Goal: Task Accomplishment & Management: Manage account settings

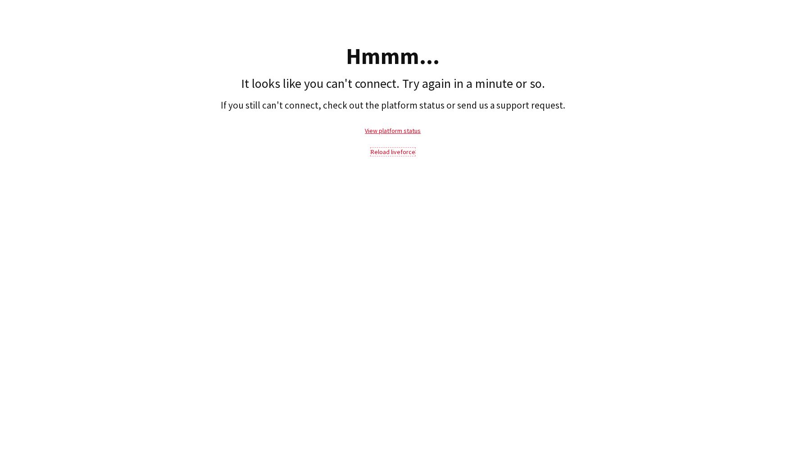
click at [385, 151] on link "Reload liveforce" at bounding box center [393, 152] width 45 height 8
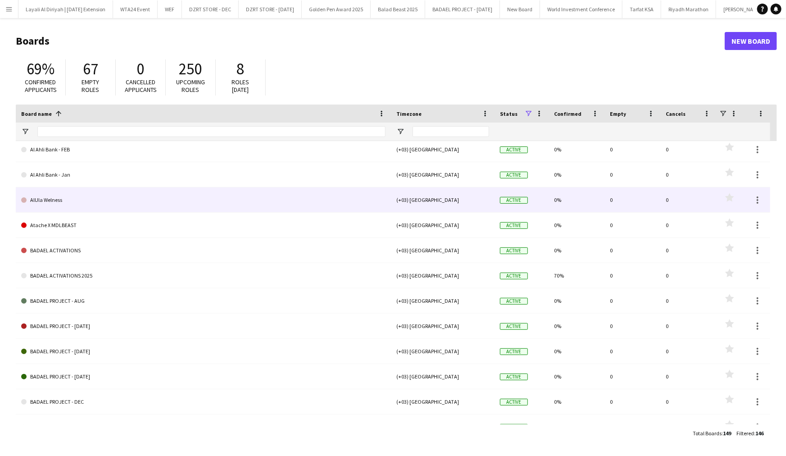
scroll to position [287, 0]
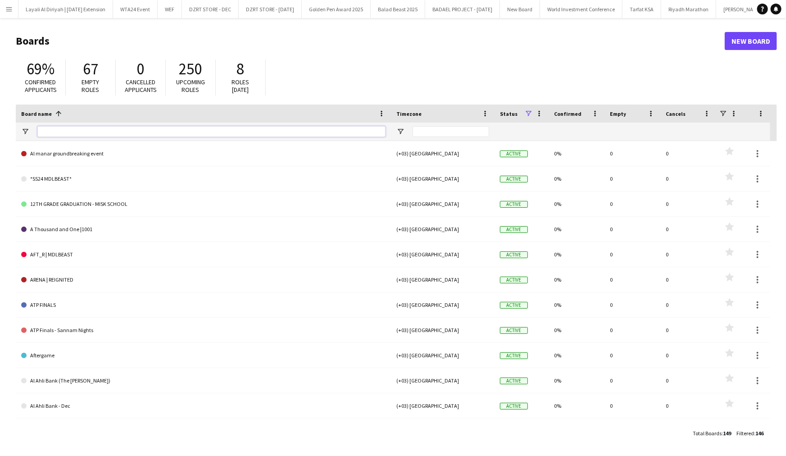
click at [262, 134] on input "Board name Filter Input" at bounding box center [211, 131] width 348 height 11
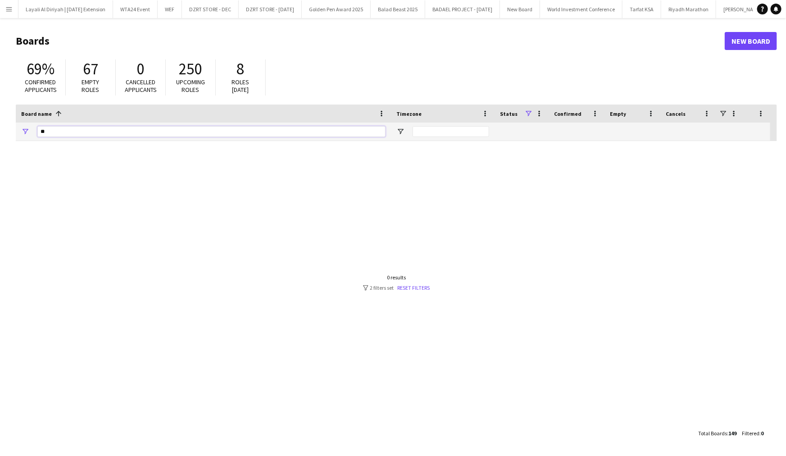
type input "*"
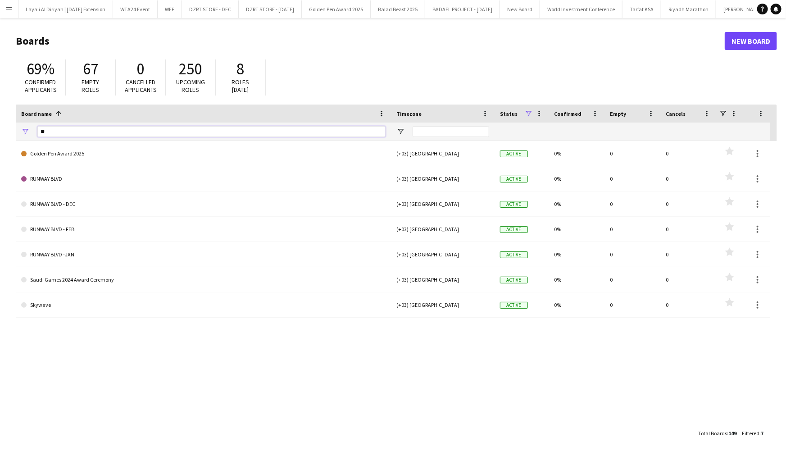
type input "*"
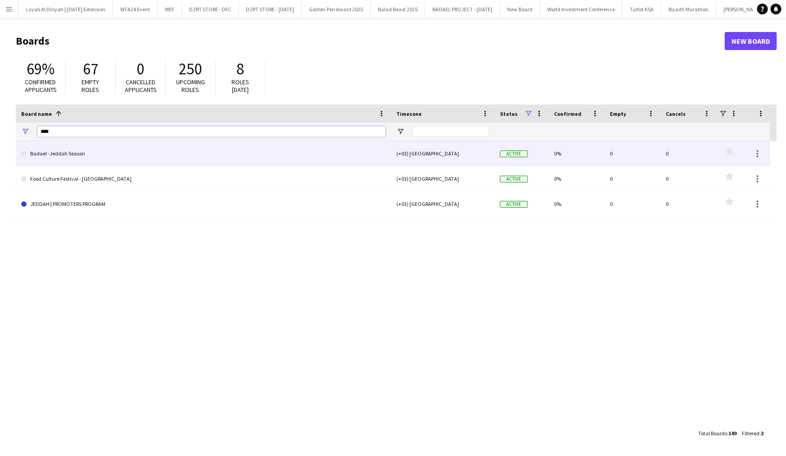
type input "****"
click at [185, 152] on link "Badael -Jeddah Season" at bounding box center [203, 153] width 365 height 25
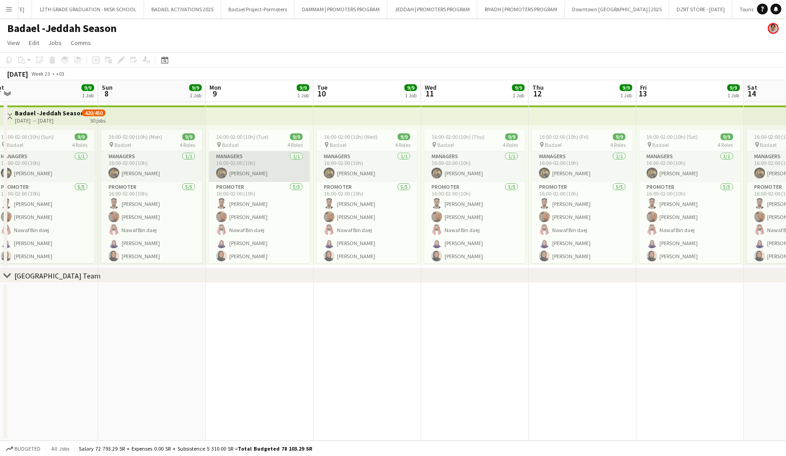
click at [251, 174] on app-card-role "Managers [DATE] 16:00-02:00 (10h) [PERSON_NAME]" at bounding box center [259, 166] width 101 height 31
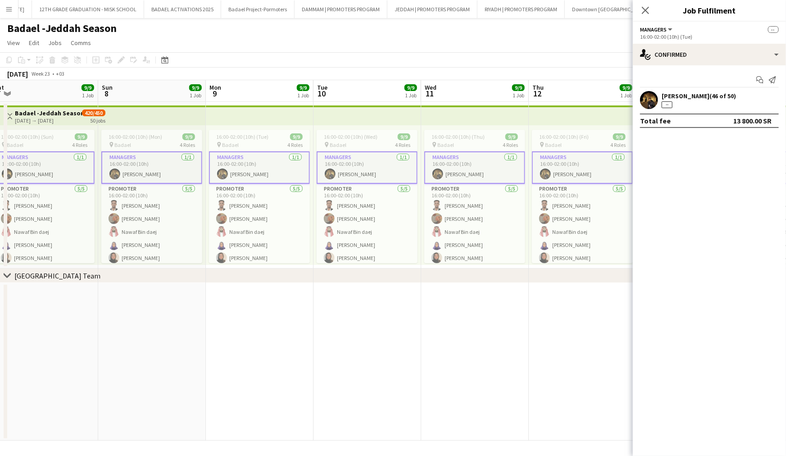
click at [695, 98] on div "[PERSON_NAME] (46 of 50)" at bounding box center [699, 96] width 74 height 8
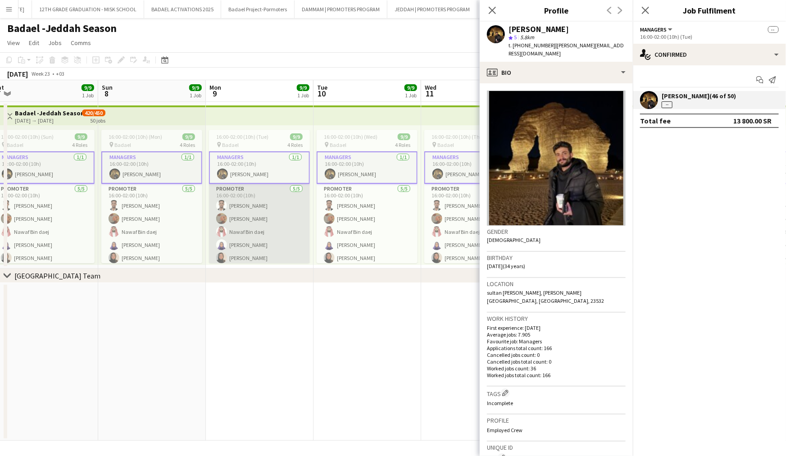
click at [283, 209] on app-card-role "PROMOTER [DATE] 16:00-02:00 (10h) Ayimen [PERSON_NAME] [PERSON_NAME] Bin daej […" at bounding box center [259, 225] width 101 height 83
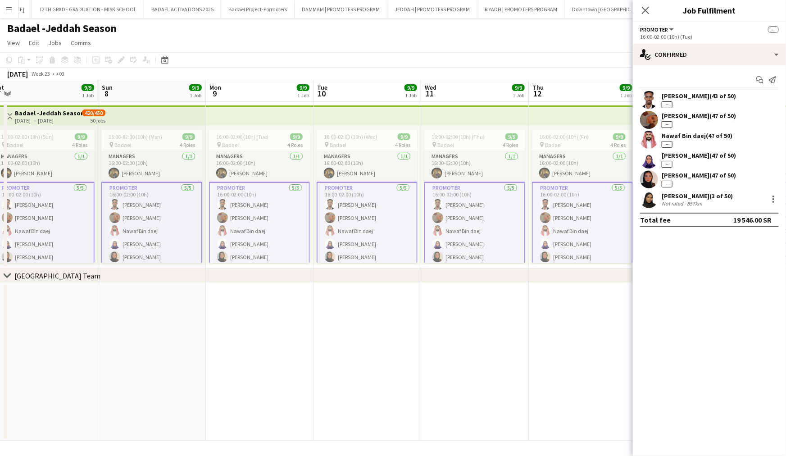
click at [691, 99] on div "[PERSON_NAME] (43 of 50)" at bounding box center [699, 96] width 74 height 8
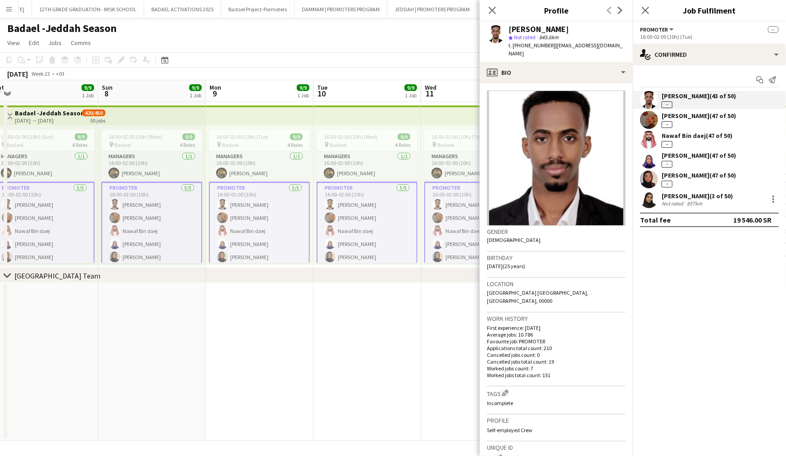
click at [683, 120] on div "[PERSON_NAME] (47 of 50) --" at bounding box center [699, 120] width 74 height 16
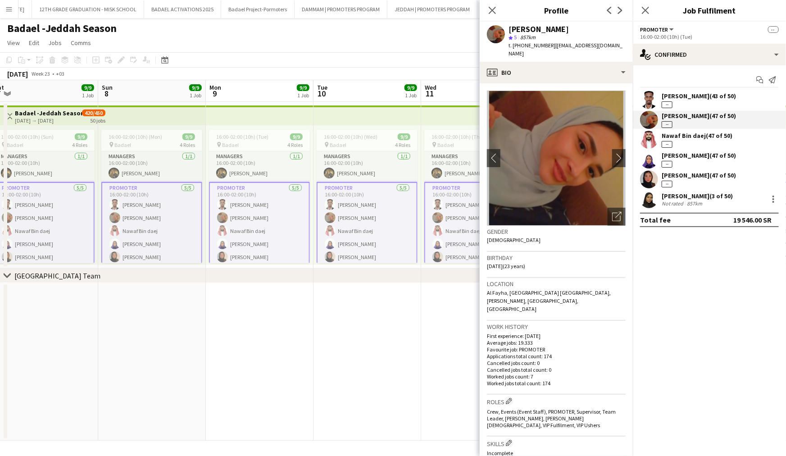
click at [680, 134] on div "Nawaf Bin daej (47 of 50)" at bounding box center [697, 136] width 71 height 8
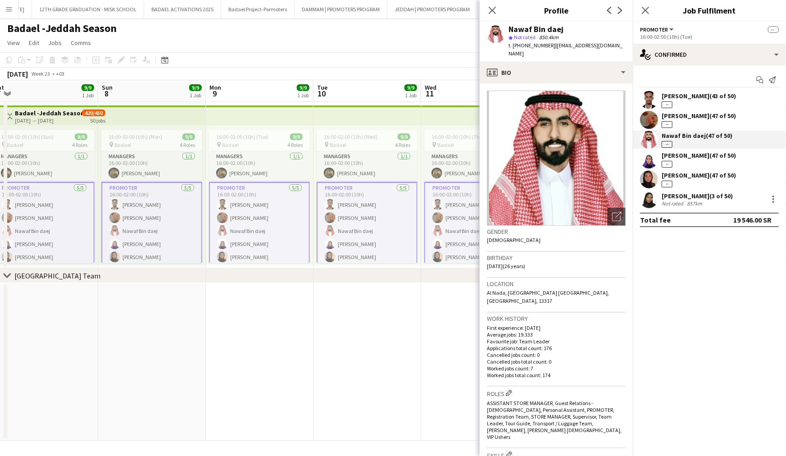
click at [678, 152] on div "[PERSON_NAME] (47 of 50)" at bounding box center [699, 155] width 74 height 8
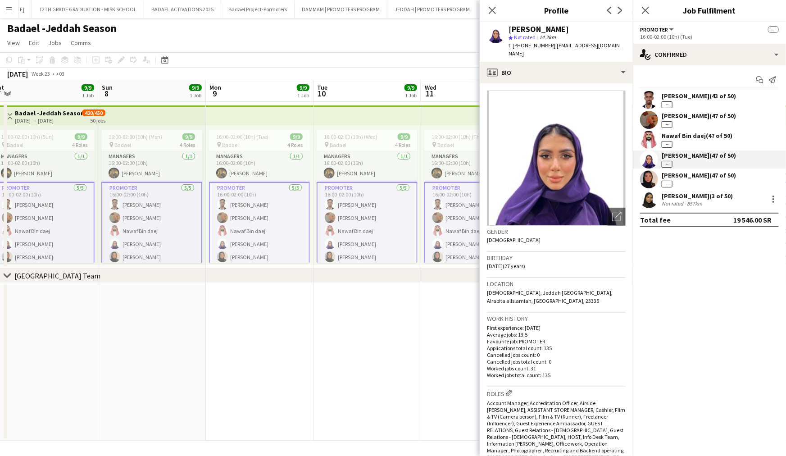
click at [677, 171] on div "[PERSON_NAME] (47 of 50)" at bounding box center [699, 175] width 74 height 8
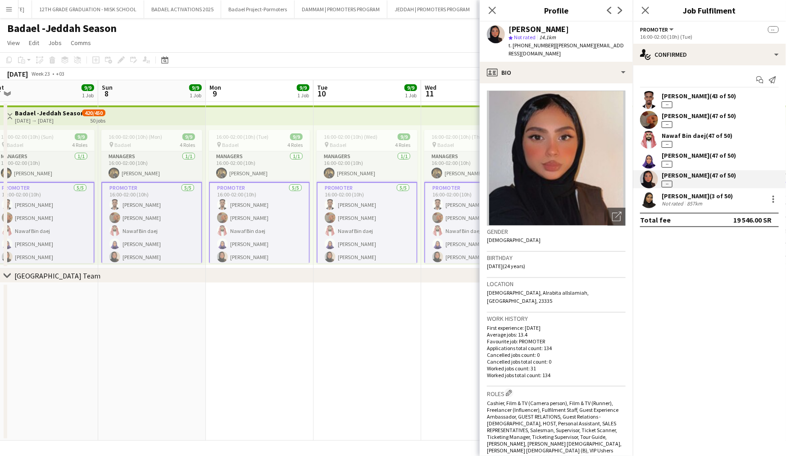
click at [670, 199] on div "[PERSON_NAME] (3 of 50)" at bounding box center [697, 196] width 71 height 8
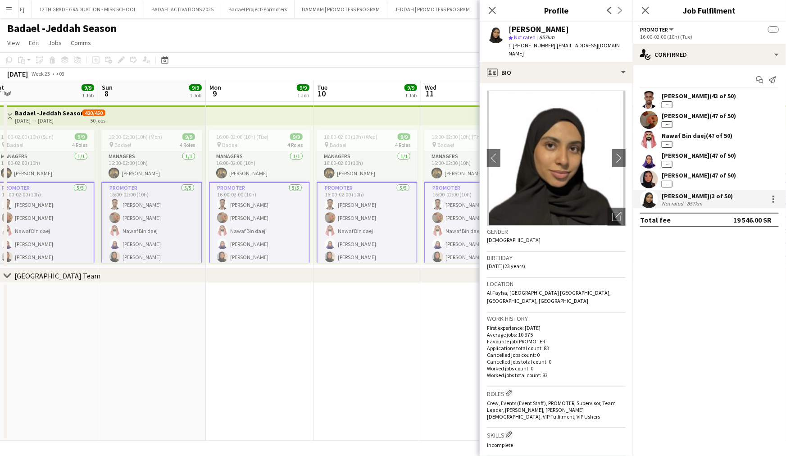
click at [385, 319] on app-date-cell at bounding box center [368, 362] width 108 height 158
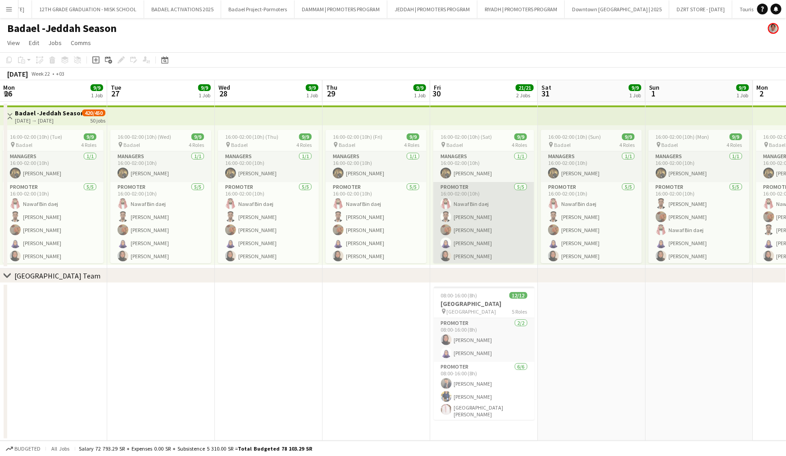
scroll to position [36, 0]
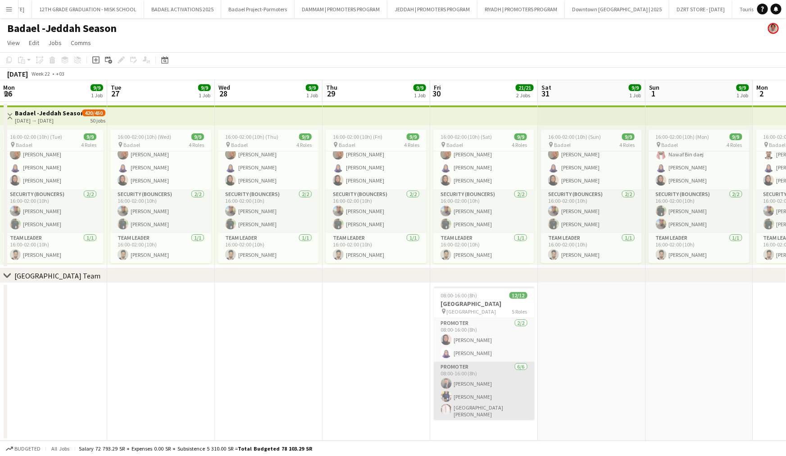
click at [483, 372] on app-card-role "PROMOTER [DATE] 08:00-16:00 (8h) [PERSON_NAME] [PERSON_NAME] Alsebahi Bandar [P…" at bounding box center [484, 411] width 101 height 99
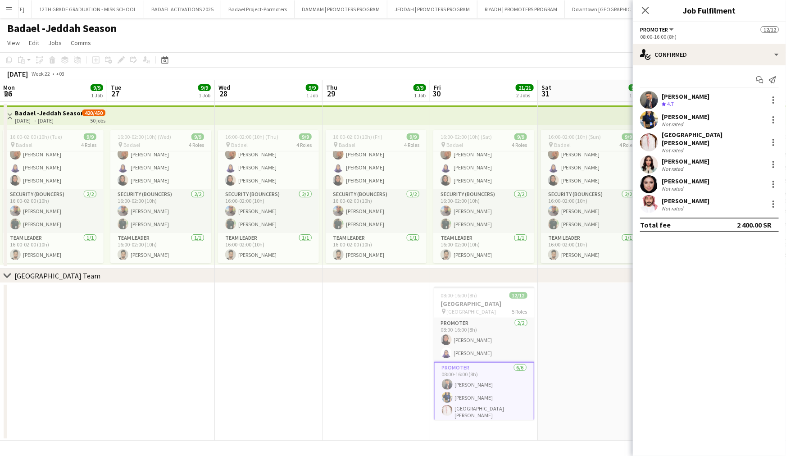
click at [702, 198] on div "[PERSON_NAME]" at bounding box center [686, 201] width 48 height 8
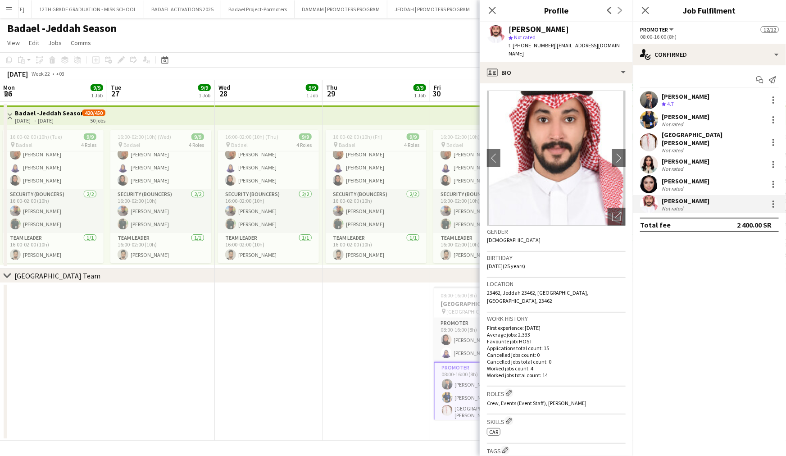
click at [704, 185] on div "Not rated" at bounding box center [686, 188] width 48 height 7
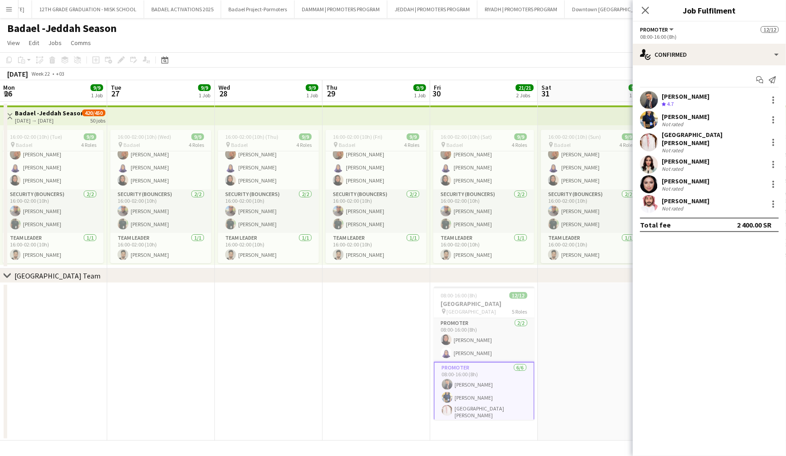
click at [693, 198] on div "[PERSON_NAME]" at bounding box center [686, 201] width 48 height 8
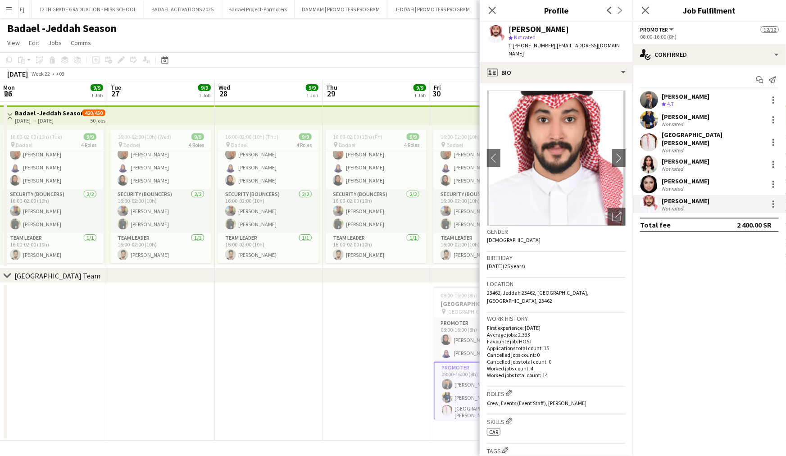
click at [712, 166] on div "[PERSON_NAME] Not rated" at bounding box center [709, 164] width 153 height 18
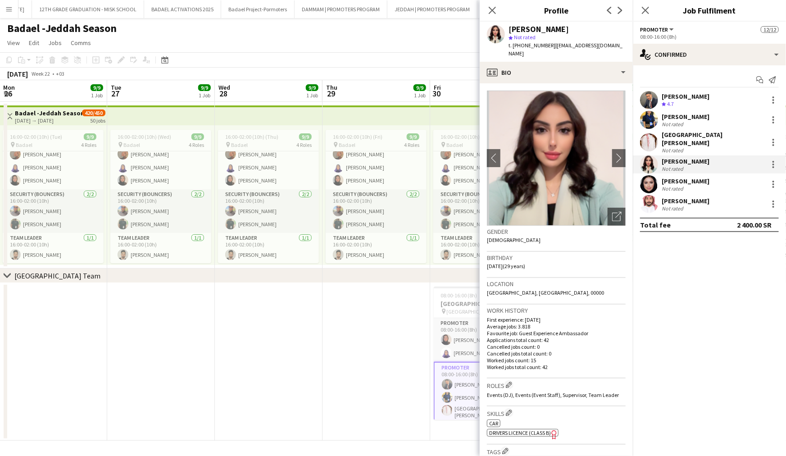
click at [692, 178] on div "[PERSON_NAME]" at bounding box center [686, 181] width 48 height 8
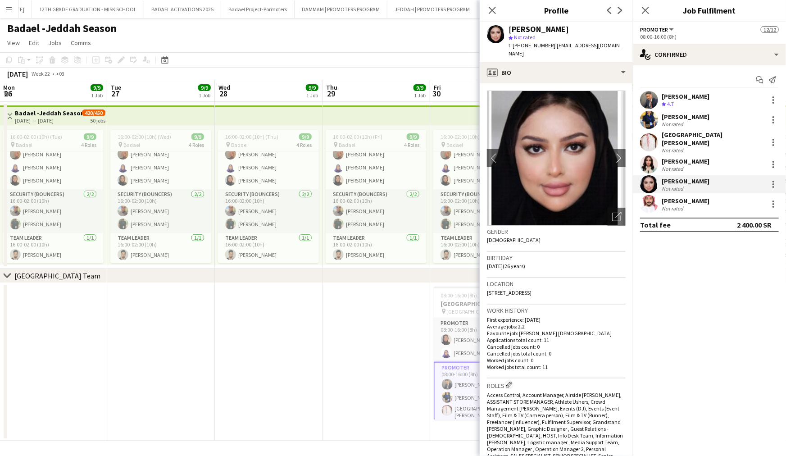
click at [697, 165] on div "Not rated" at bounding box center [686, 168] width 48 height 7
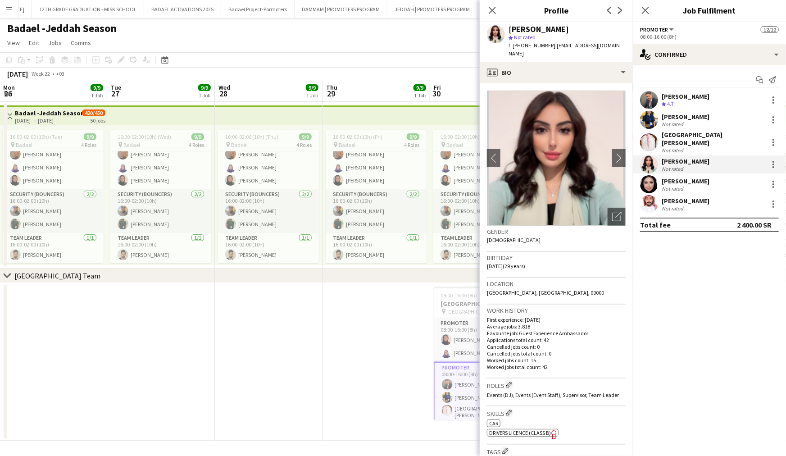
click at [686, 136] on div "[GEOGRAPHIC_DATA][PERSON_NAME]" at bounding box center [713, 139] width 103 height 16
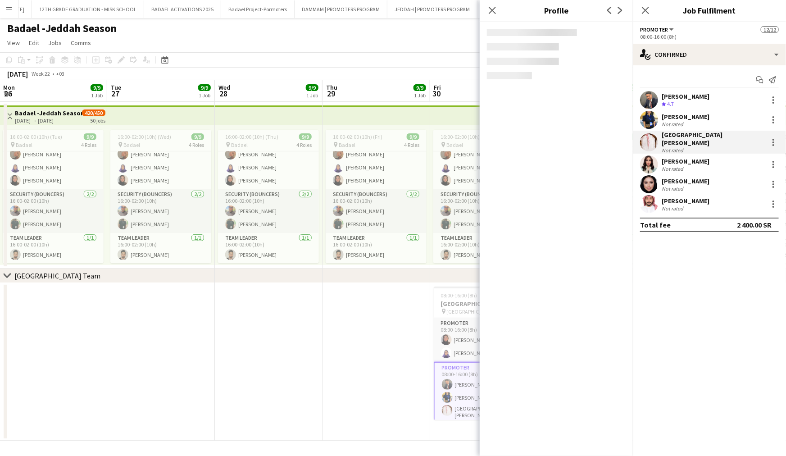
click at [678, 121] on div "Not rated" at bounding box center [673, 124] width 23 height 7
click at [679, 147] on div "Not rated" at bounding box center [673, 150] width 23 height 7
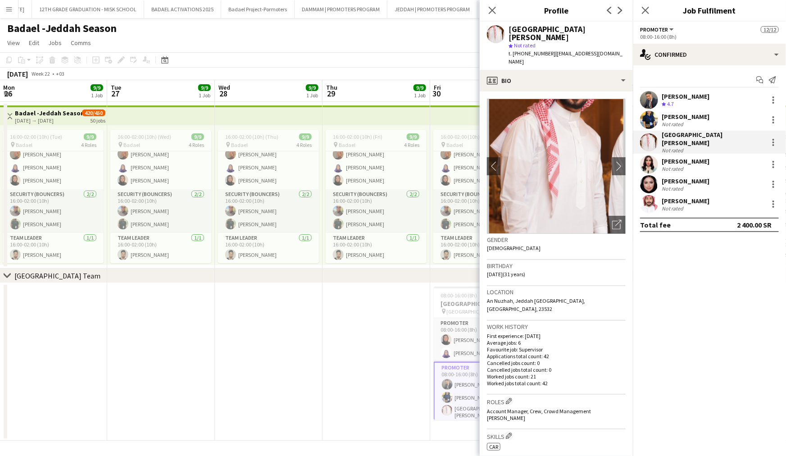
click at [682, 121] on div "Not rated" at bounding box center [673, 124] width 23 height 7
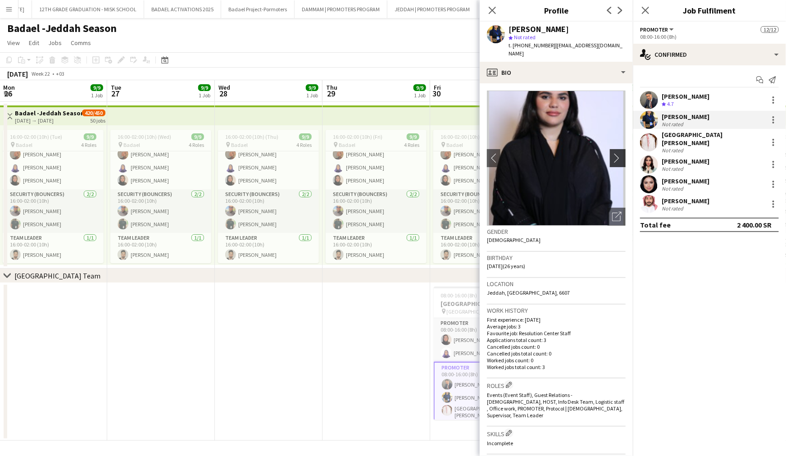
click at [619, 153] on app-icon "chevron-right" at bounding box center [619, 157] width 14 height 9
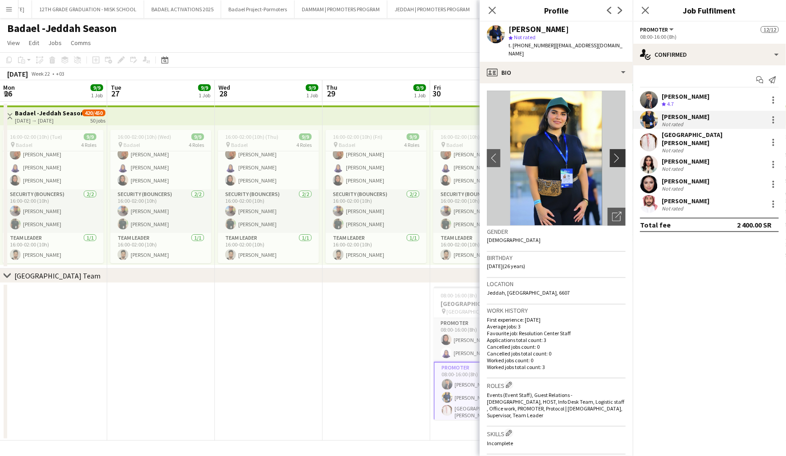
click at [619, 153] on app-icon "chevron-right" at bounding box center [619, 157] width 14 height 9
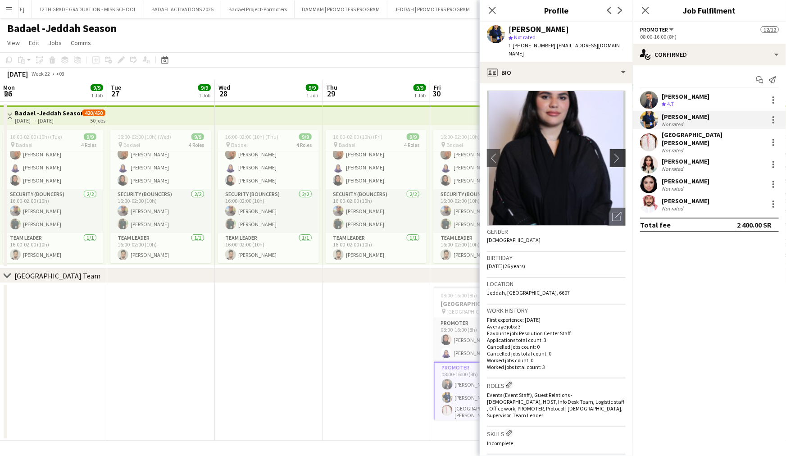
click at [619, 153] on app-icon "chevron-right" at bounding box center [619, 157] width 14 height 9
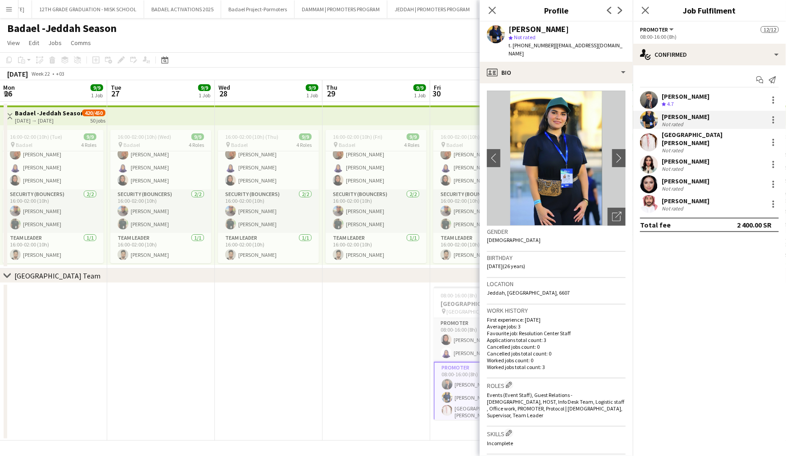
click at [692, 98] on div "[PERSON_NAME]" at bounding box center [686, 96] width 48 height 8
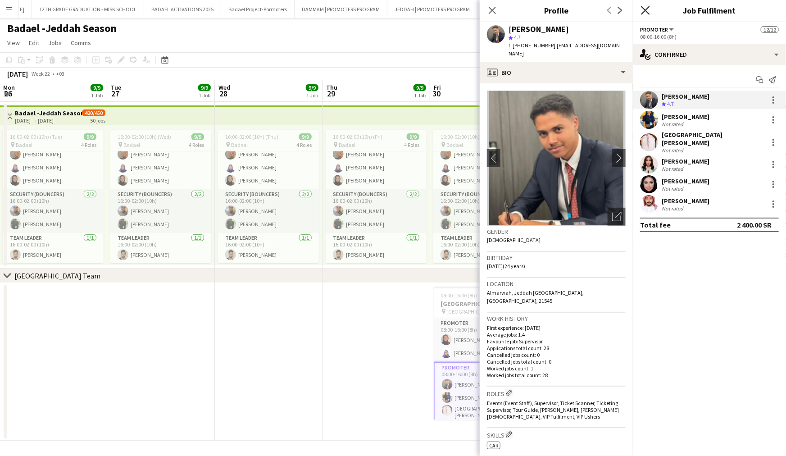
click at [646, 9] on icon at bounding box center [645, 10] width 9 height 9
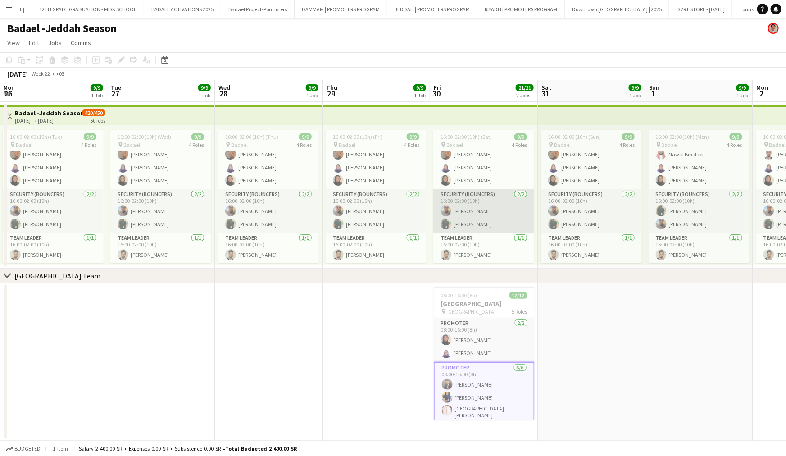
scroll to position [43, 0]
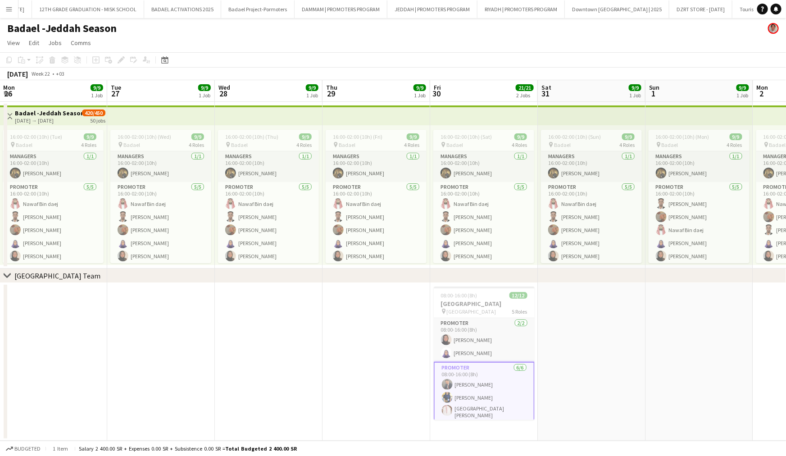
click at [11, 12] on app-icon "Menu" at bounding box center [8, 8] width 7 height 7
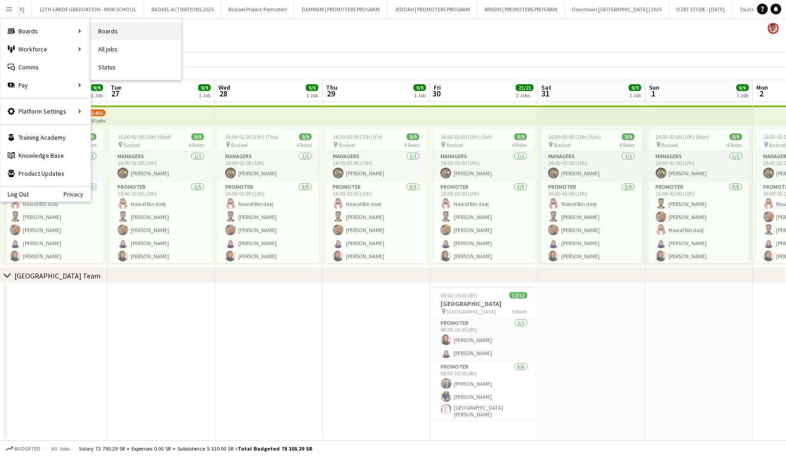
click at [105, 39] on link "Boards" at bounding box center [136, 31] width 90 height 18
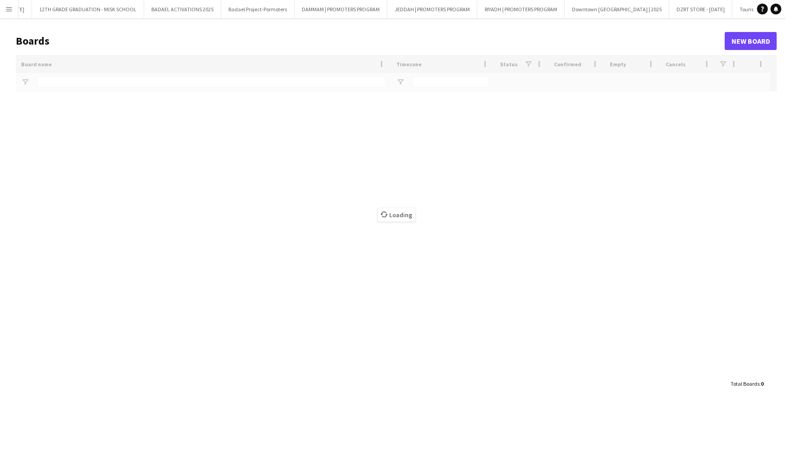
scroll to position [0, 1744]
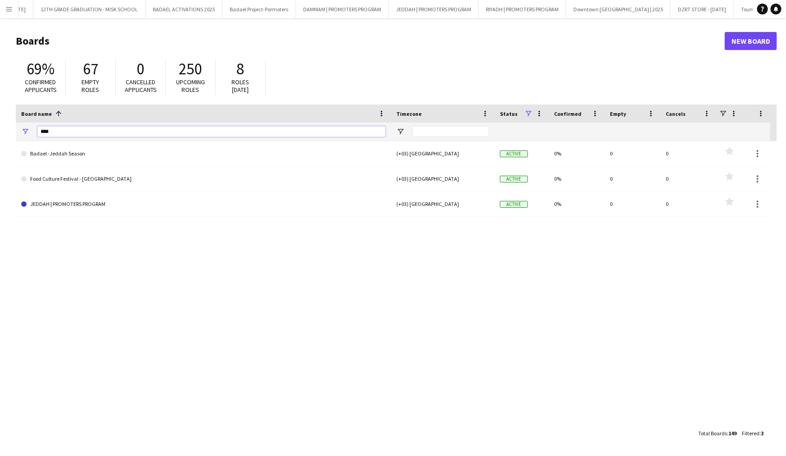
click at [56, 129] on input "****" at bounding box center [211, 131] width 348 height 11
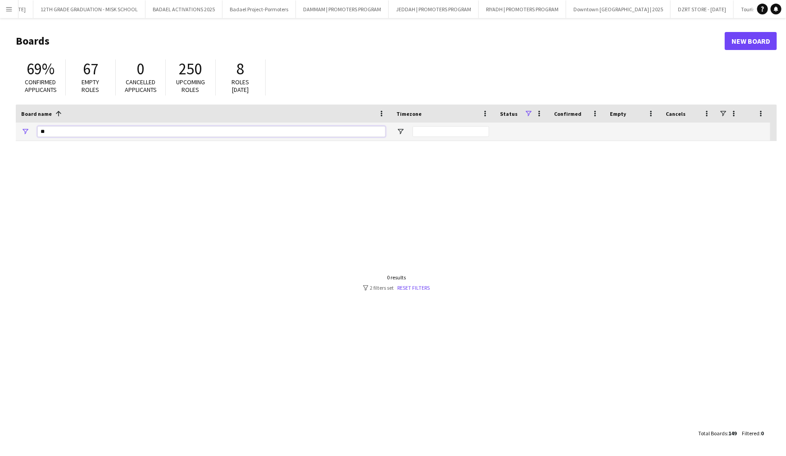
type input "*"
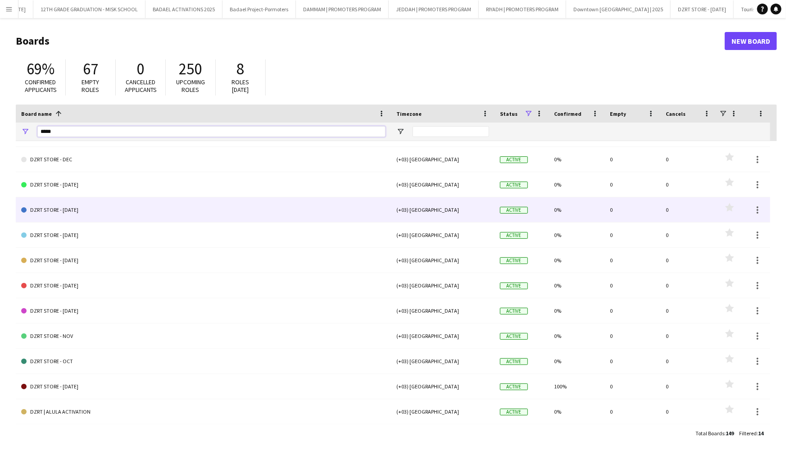
scroll to position [0, 0]
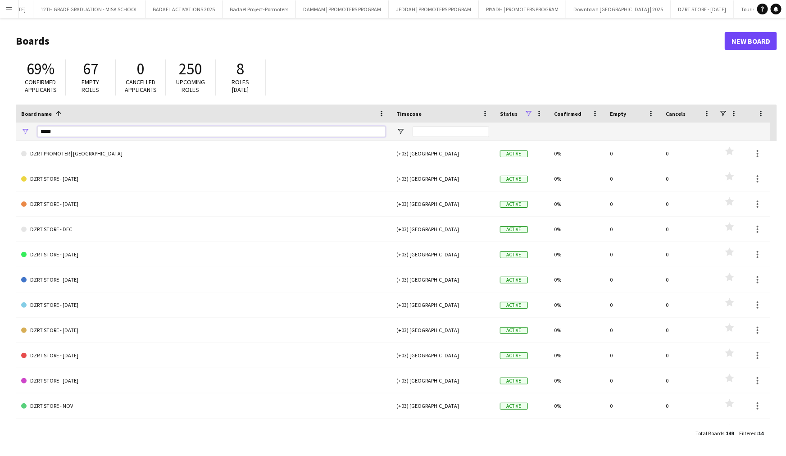
drag, startPoint x: 87, startPoint y: 132, endPoint x: 14, endPoint y: 126, distance: 73.7
click at [14, 126] on main "Boards New Board 69% Confirmed applicants 67 Empty roles 0 Cancelled applicants…" at bounding box center [393, 237] width 786 height 438
type input "******"
click at [138, 128] on input "******" at bounding box center [211, 131] width 348 height 11
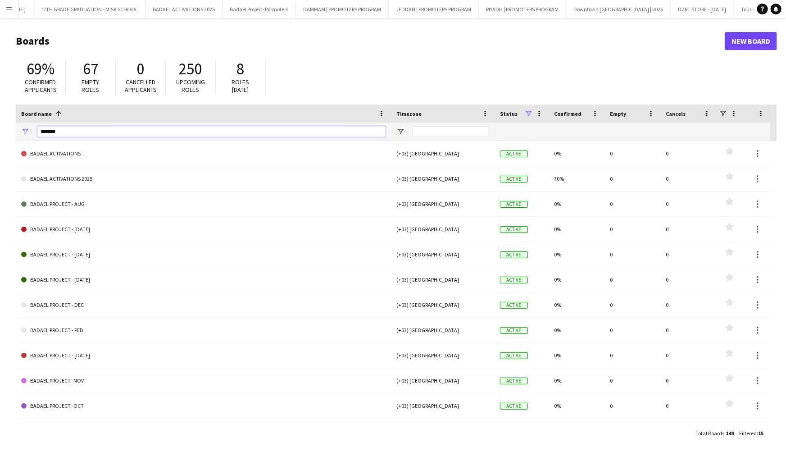
click at [138, 128] on input "******" at bounding box center [211, 131] width 348 height 11
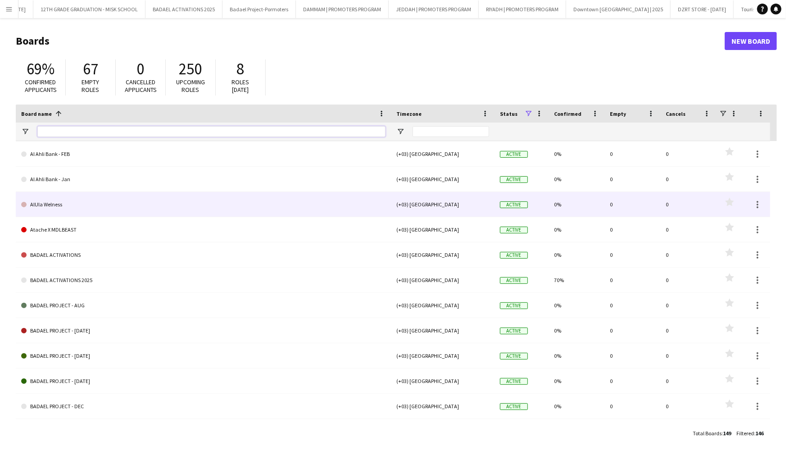
scroll to position [277, 0]
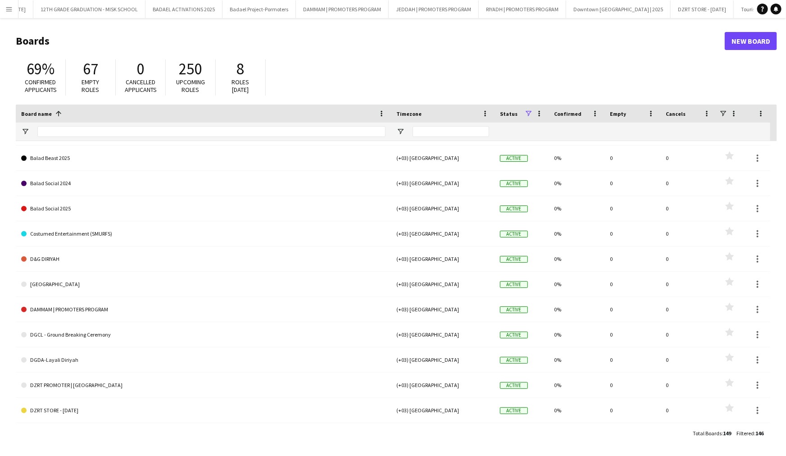
click at [8, 14] on button "Menu" at bounding box center [9, 9] width 18 height 18
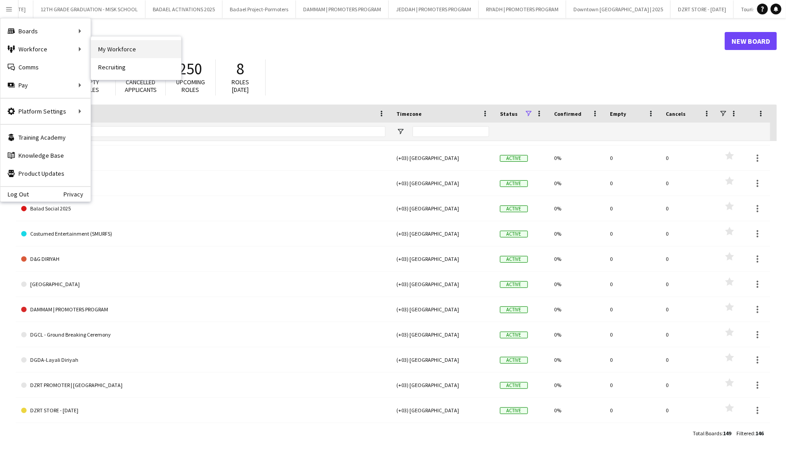
click at [145, 55] on link "My Workforce" at bounding box center [136, 49] width 90 height 18
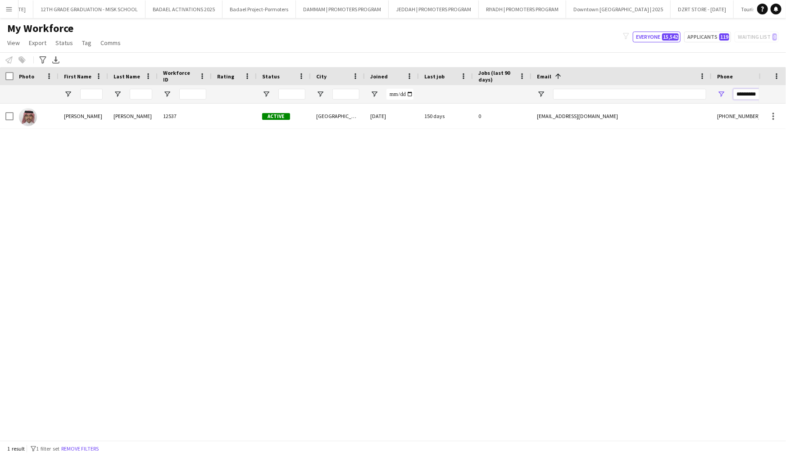
click at [742, 95] on input "*********" at bounding box center [778, 94] width 88 height 11
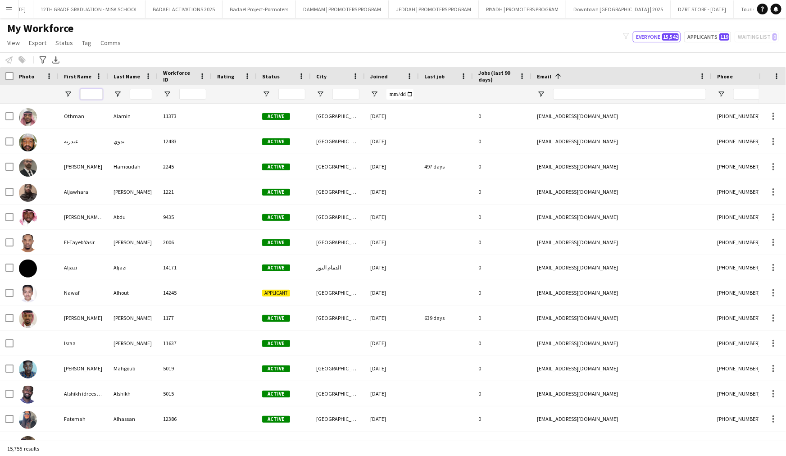
click at [100, 95] on input "First Name Filter Input" at bounding box center [91, 94] width 23 height 11
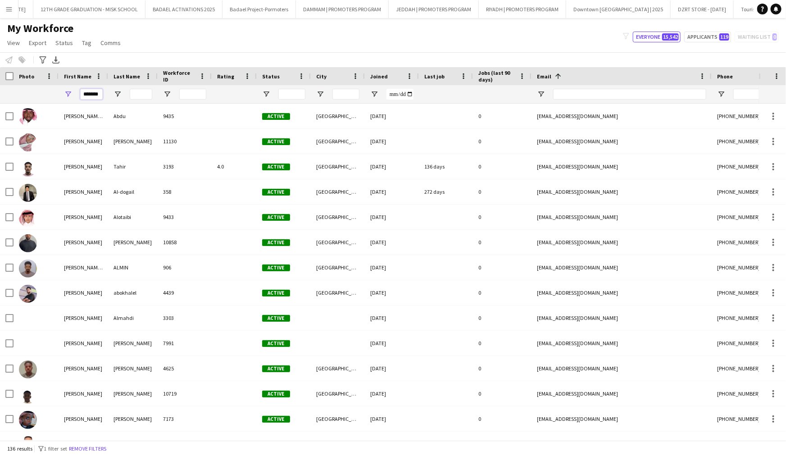
type input "*******"
click at [141, 96] on input "Last Name Filter Input" at bounding box center [141, 94] width 23 height 11
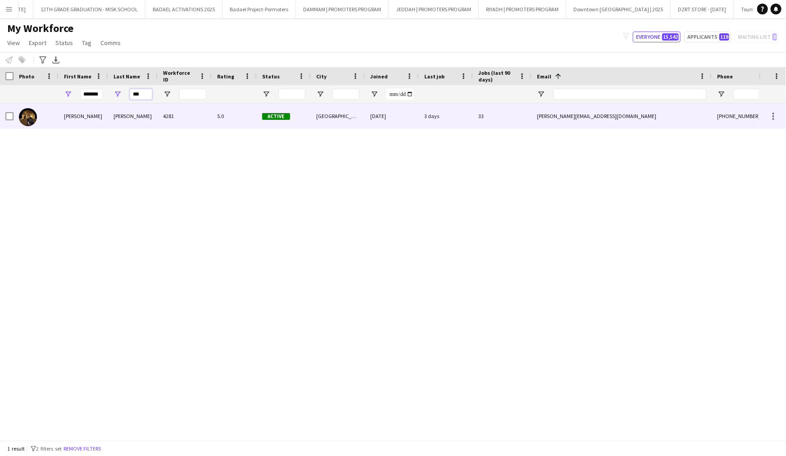
type input "***"
click at [121, 114] on div "[PERSON_NAME]" at bounding box center [133, 116] width 50 height 25
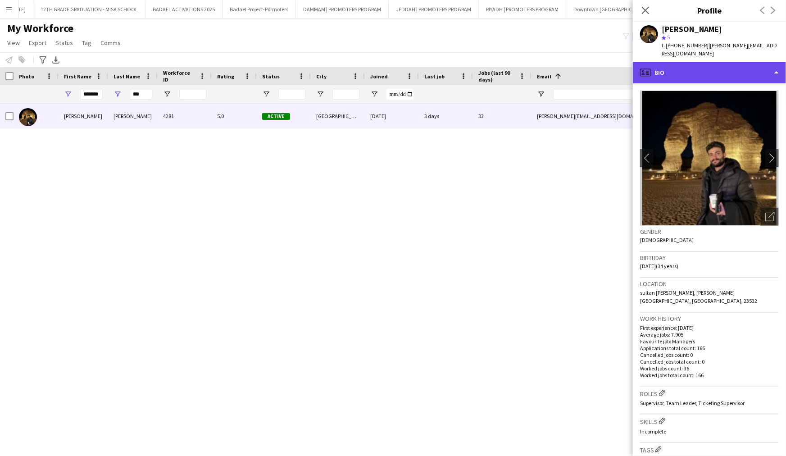
click at [733, 63] on div "profile Bio" at bounding box center [709, 73] width 153 height 22
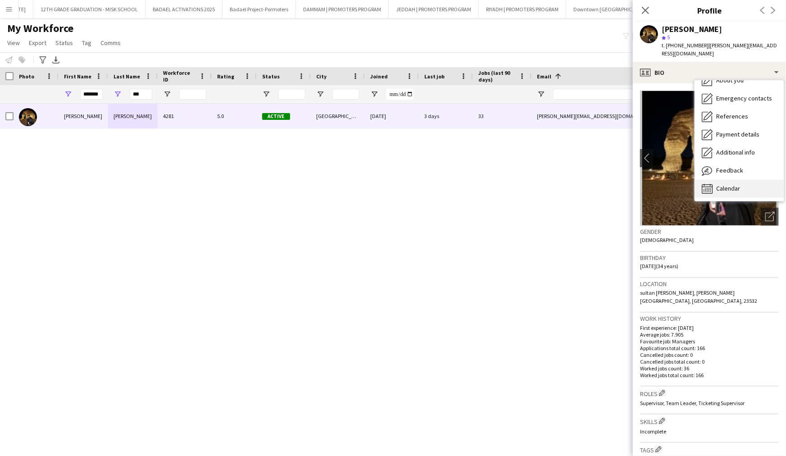
click at [722, 184] on span "Calendar" at bounding box center [728, 188] width 24 height 8
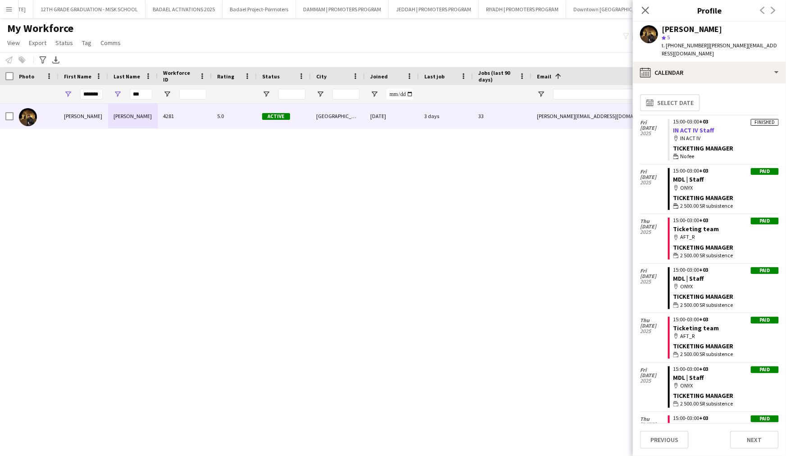
click at [694, 126] on link "IN ACT IV Staff" at bounding box center [694, 130] width 41 height 8
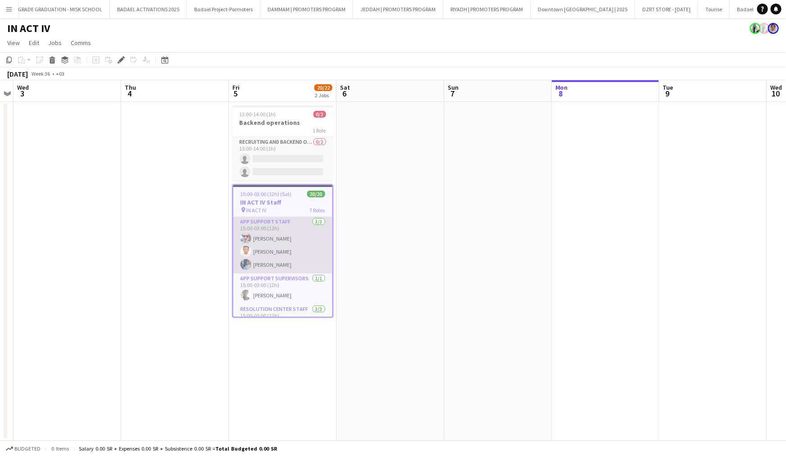
click at [253, 248] on app-card-role "App Support Staff 3/3 15:00-03:00 (12h) Ahmad Hammwi Omar Alotaibi Majed AlMahm…" at bounding box center [282, 245] width 99 height 57
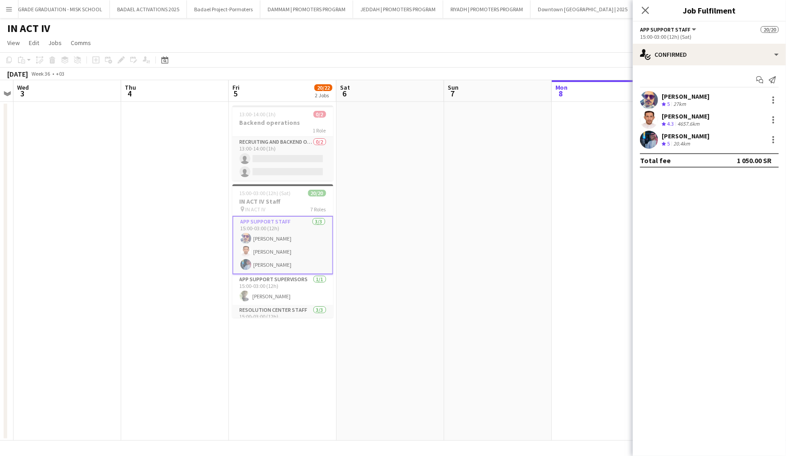
click at [652, 100] on app-user-avatar at bounding box center [649, 100] width 18 height 18
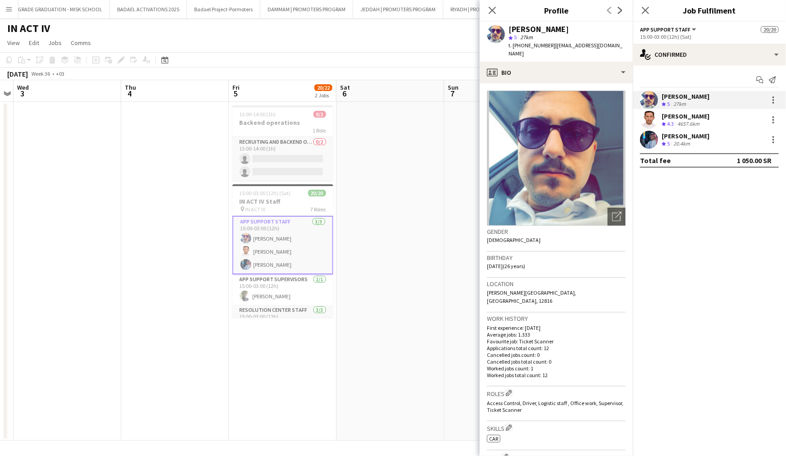
click at [649, 118] on app-user-avatar at bounding box center [649, 120] width 18 height 18
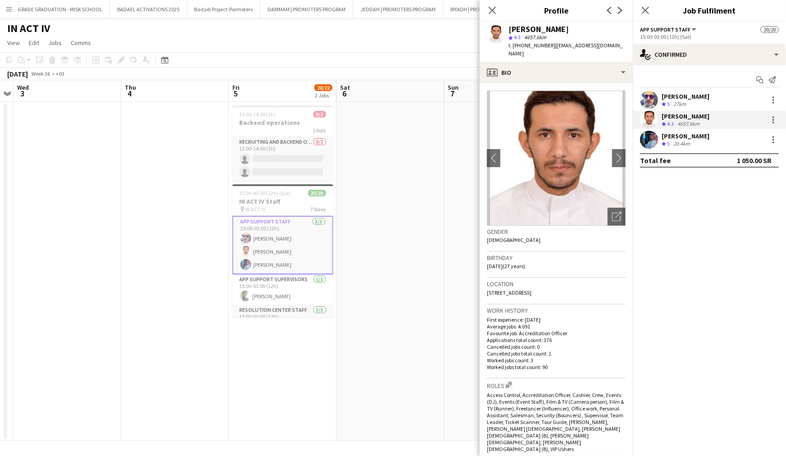
click at [649, 139] on app-user-avatar at bounding box center [649, 140] width 18 height 18
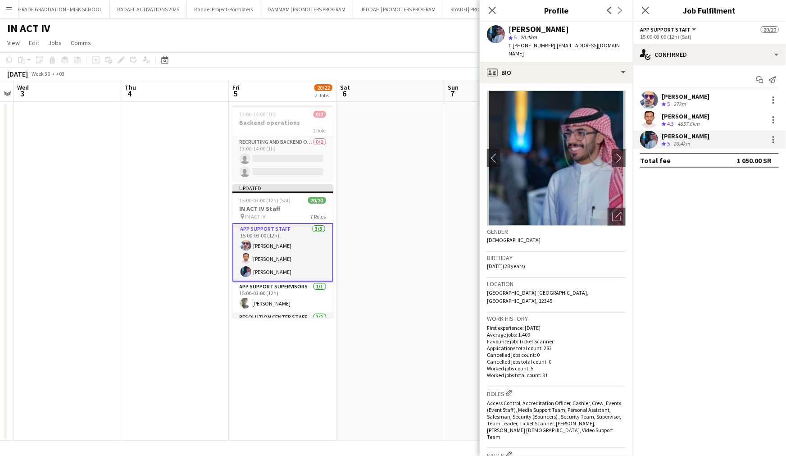
click at [651, 100] on app-user-avatar at bounding box center [649, 100] width 18 height 18
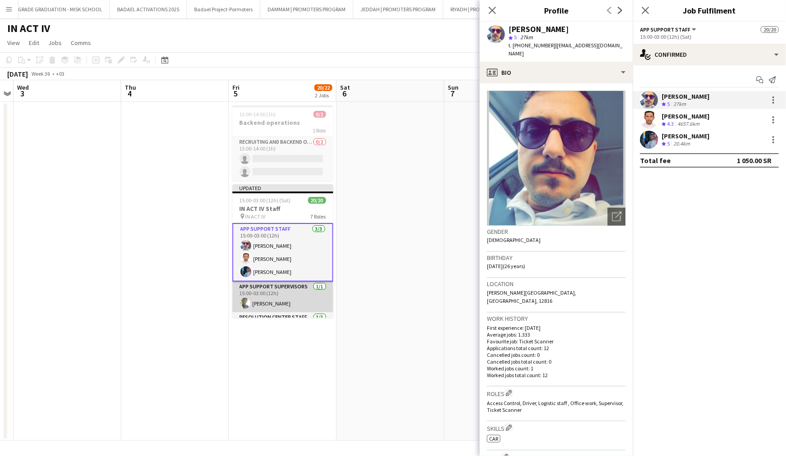
click at [277, 293] on app-card-role "App Support Supervisors 1/1 15:00-03:00 (12h) Mohannad Omer" at bounding box center [282, 297] width 101 height 31
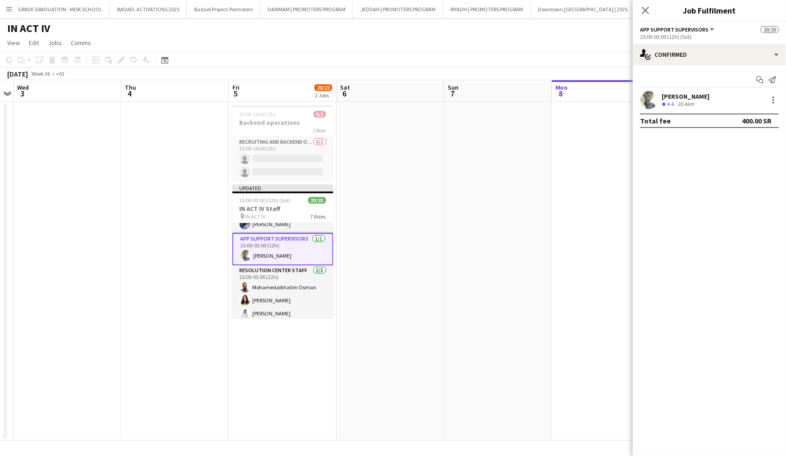
scroll to position [49, 0]
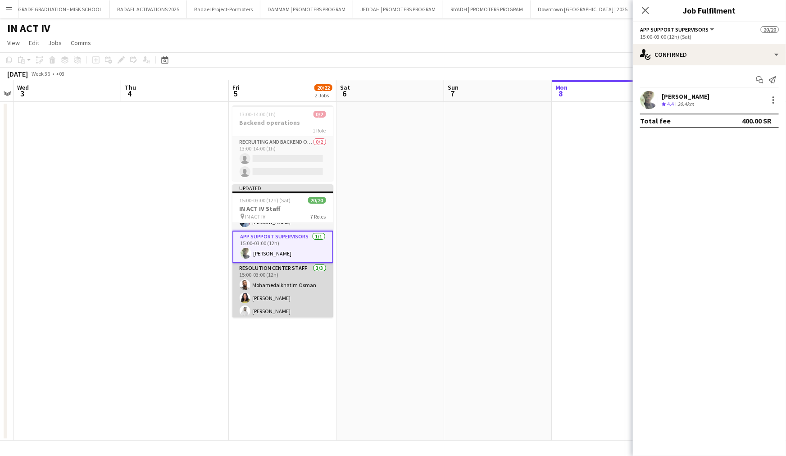
click at [277, 294] on app-card-role "Resolution Center Staff 3/3 15:00-03:00 (12h) Mohamedalkhatim Osman Hiba Badrel…" at bounding box center [282, 291] width 101 height 57
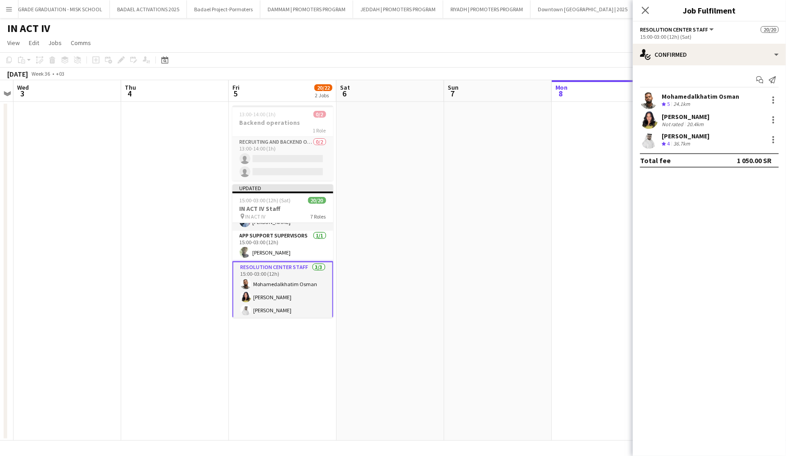
click at [645, 96] on app-user-avatar at bounding box center [649, 100] width 18 height 18
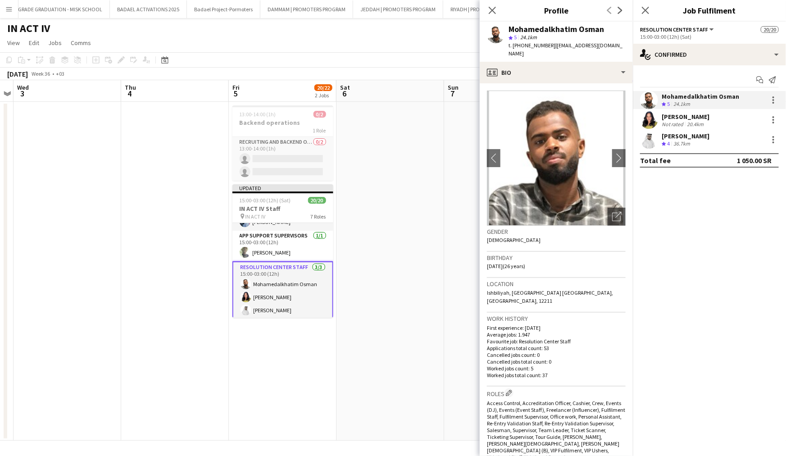
click at [650, 119] on app-user-avatar at bounding box center [649, 120] width 18 height 18
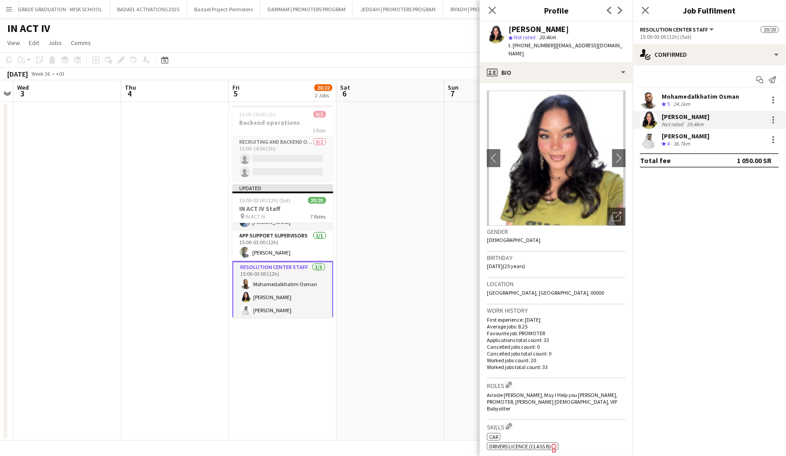
click at [647, 142] on app-user-avatar at bounding box center [649, 140] width 18 height 18
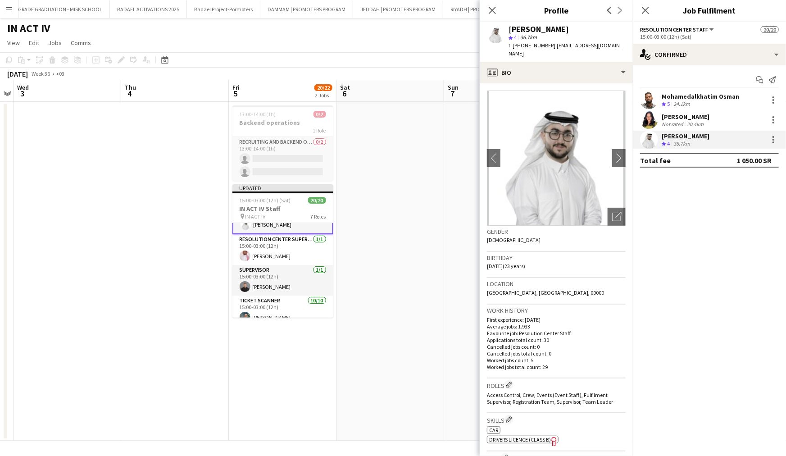
click at [278, 253] on app-card-role "Resolution Center Supervisor 1/1 15:00-03:00 (12h) Abdulaziz Ali" at bounding box center [282, 249] width 101 height 31
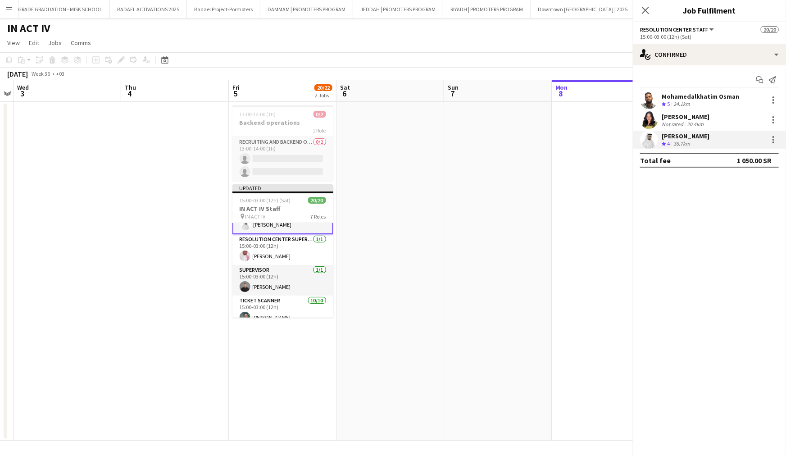
scroll to position [134, 0]
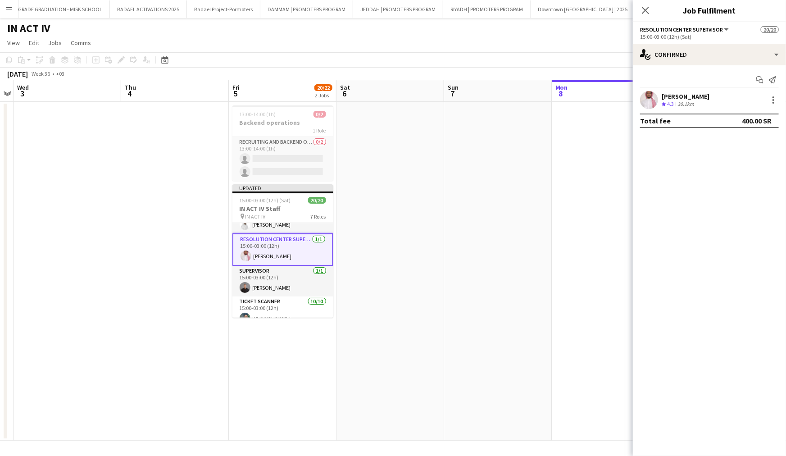
click at [655, 100] on app-user-avatar at bounding box center [649, 100] width 18 height 18
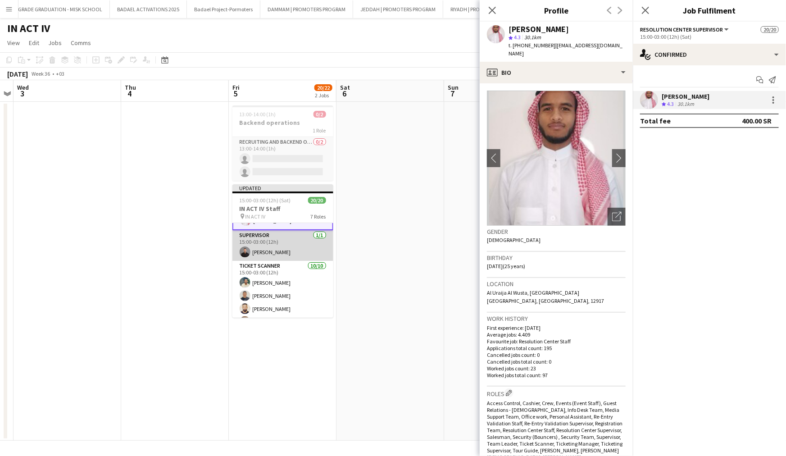
click at [287, 251] on app-card-role "Supervisor 1/1 15:00-03:00 (12h) Khaled El ibrahim" at bounding box center [282, 245] width 101 height 31
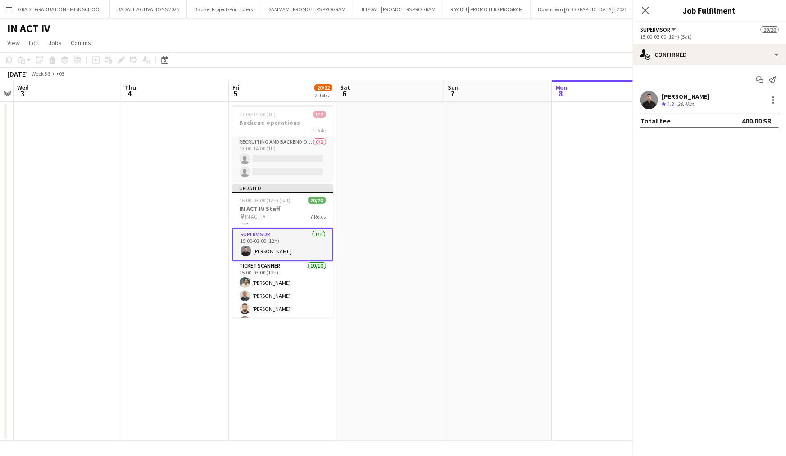
scroll to position [169, 0]
click at [653, 98] on app-user-avatar at bounding box center [649, 100] width 18 height 18
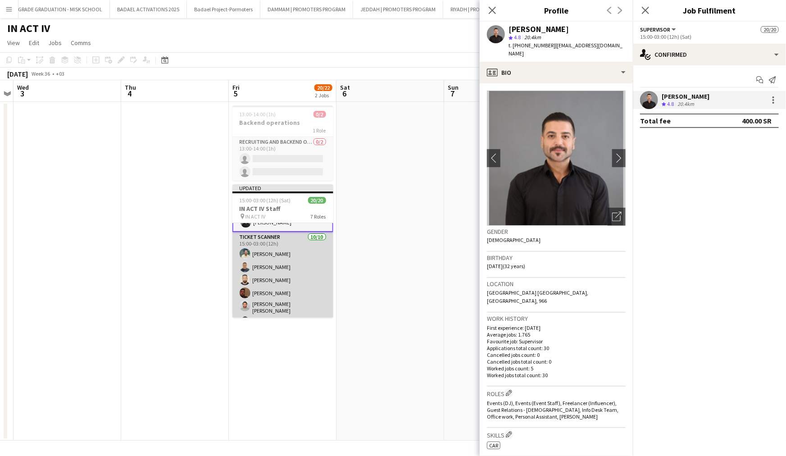
click at [285, 259] on app-card-role "Ticket Scanner 10/10 15:00-03:00 (12h) Fawzi hassan Elhaj Ahmed Al jedrah Mousa…" at bounding box center [282, 307] width 101 height 151
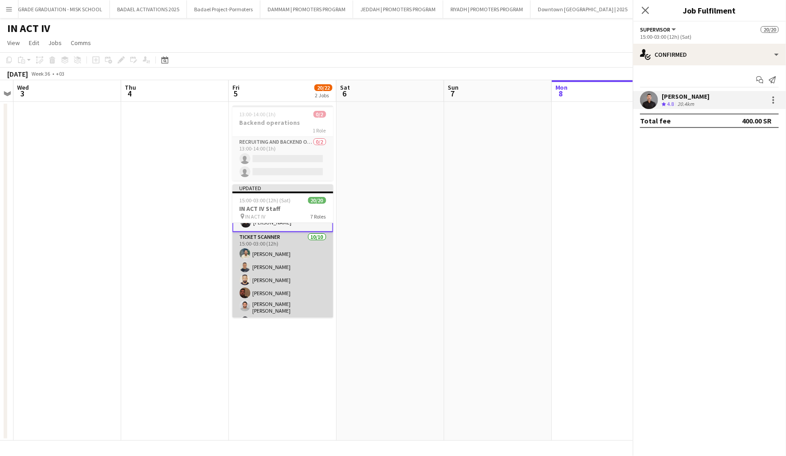
scroll to position [198, 0]
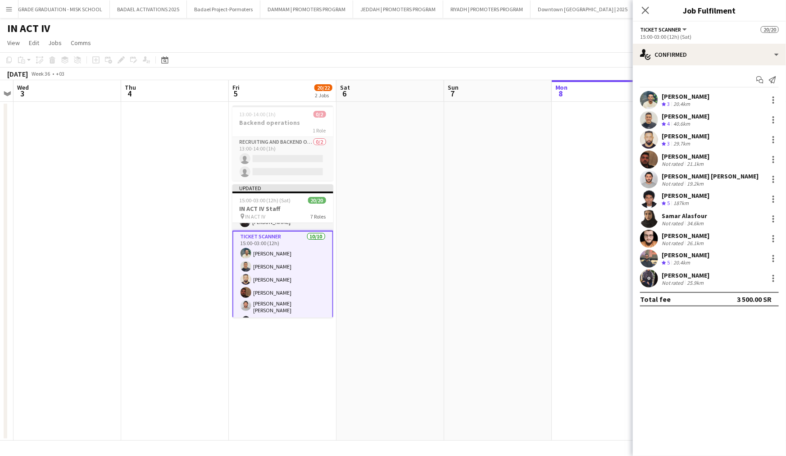
click at [649, 101] on app-user-avatar at bounding box center [649, 100] width 18 height 18
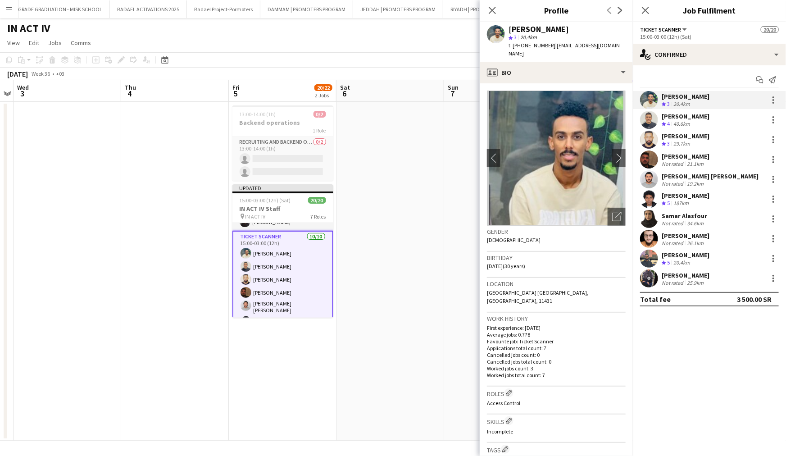
click at [645, 121] on app-user-avatar at bounding box center [649, 120] width 18 height 18
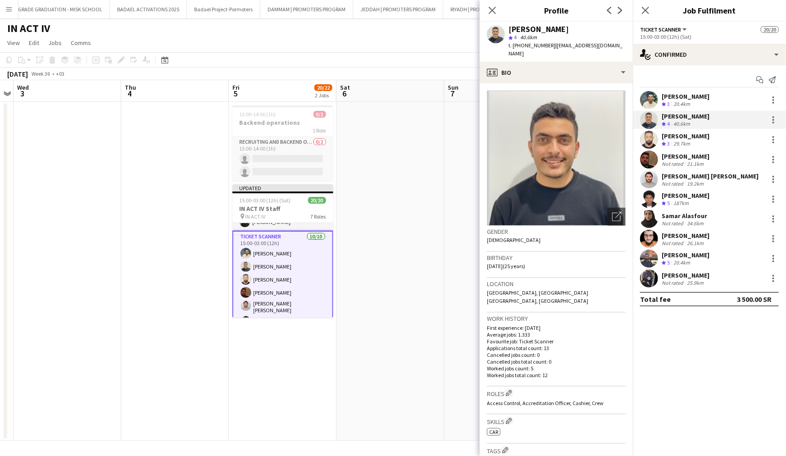
click at [649, 137] on app-user-avatar at bounding box center [649, 140] width 18 height 18
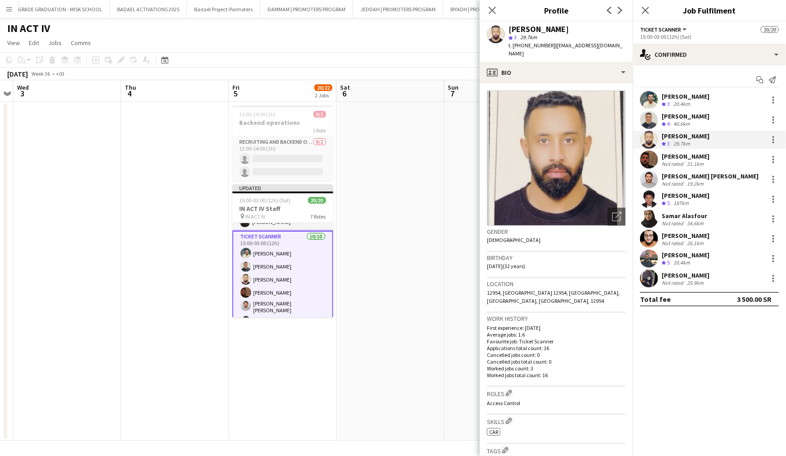
click at [648, 155] on app-user-avatar at bounding box center [649, 159] width 18 height 18
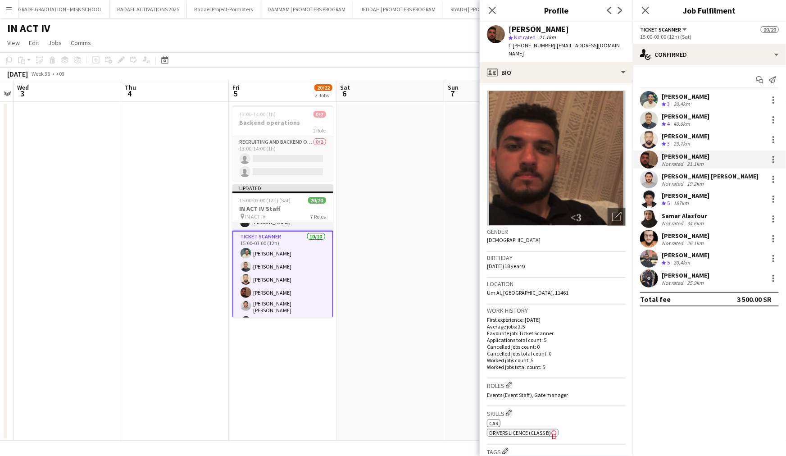
click at [650, 177] on app-user-avatar at bounding box center [649, 179] width 18 height 18
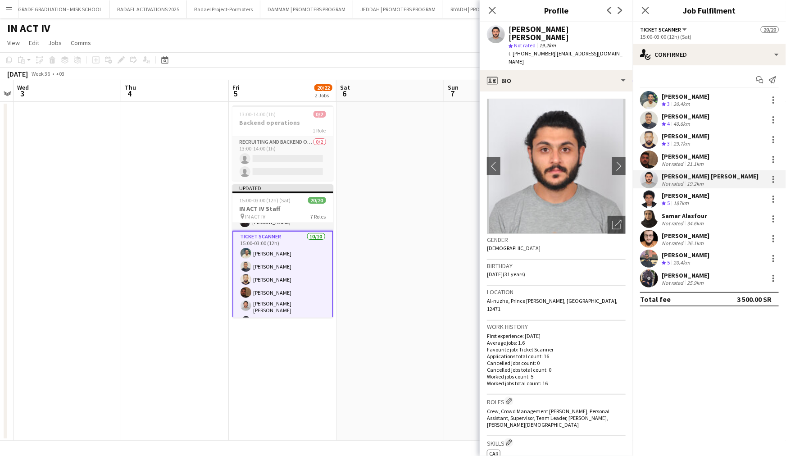
click at [645, 204] on app-user-avatar at bounding box center [649, 199] width 18 height 18
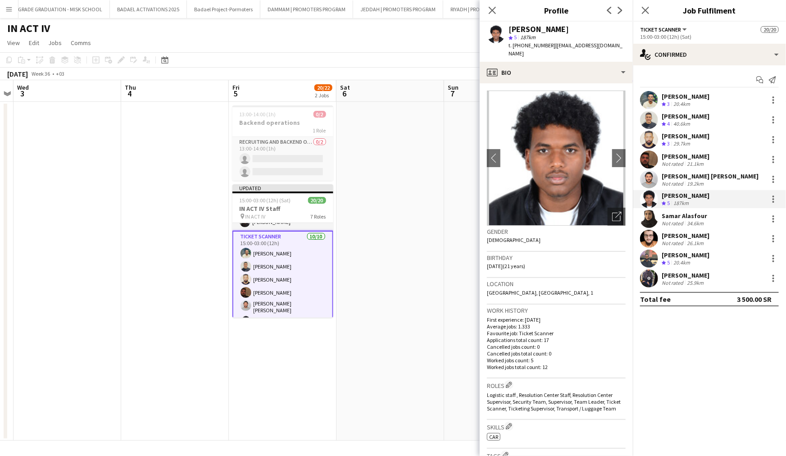
click at [648, 224] on app-user-avatar at bounding box center [649, 219] width 18 height 18
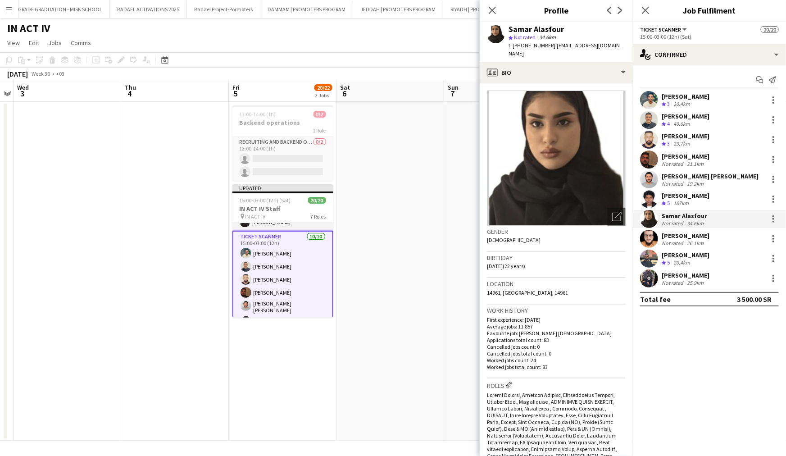
click at [647, 248] on div "Fawzi hassan Elhaj Crew rating 3 20.4km Ahmed Al jedrah Crew rating 4 40.6km Mo…" at bounding box center [709, 189] width 153 height 196
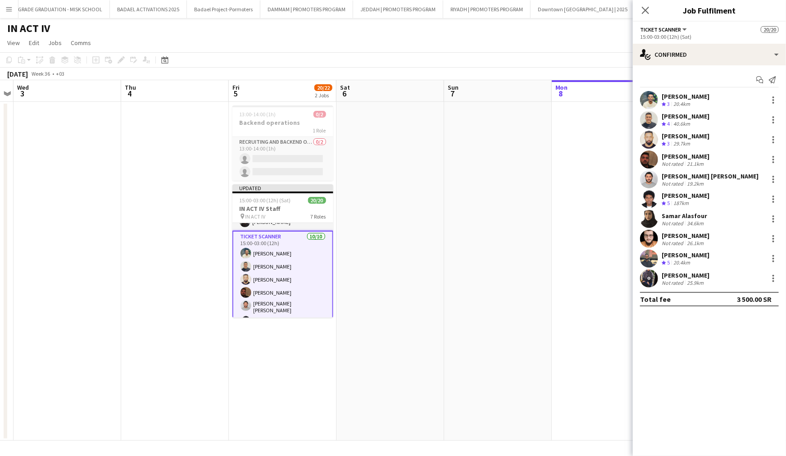
click at [654, 240] on app-user-avatar at bounding box center [649, 239] width 18 height 18
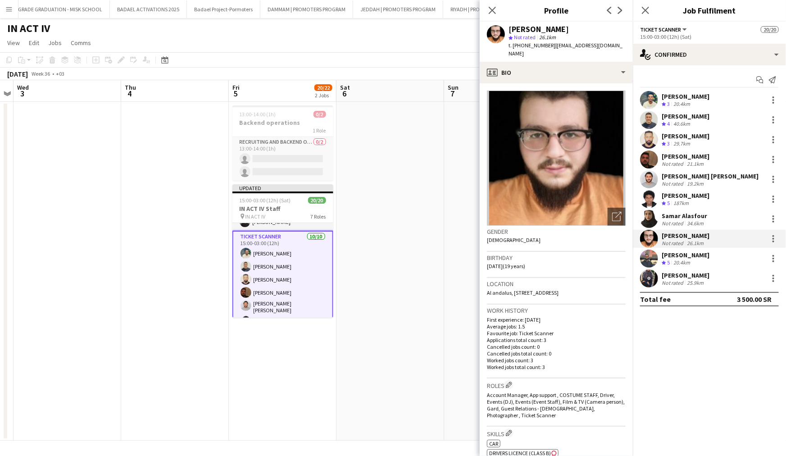
click at [652, 257] on app-user-avatar at bounding box center [649, 259] width 18 height 18
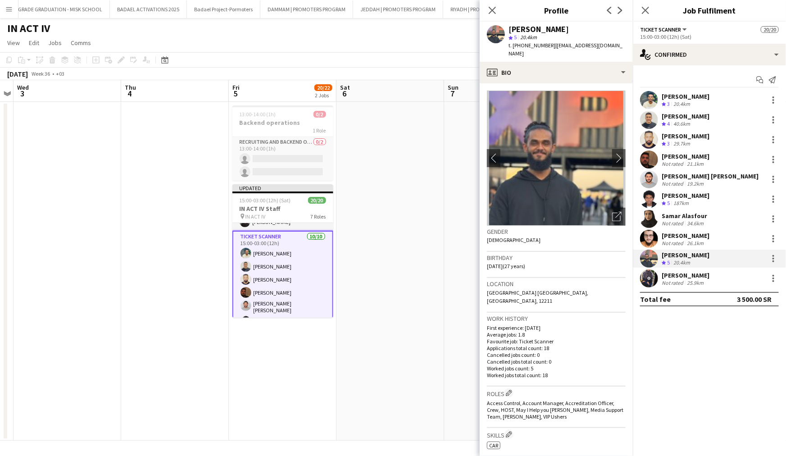
click at [647, 280] on app-user-avatar at bounding box center [649, 278] width 18 height 18
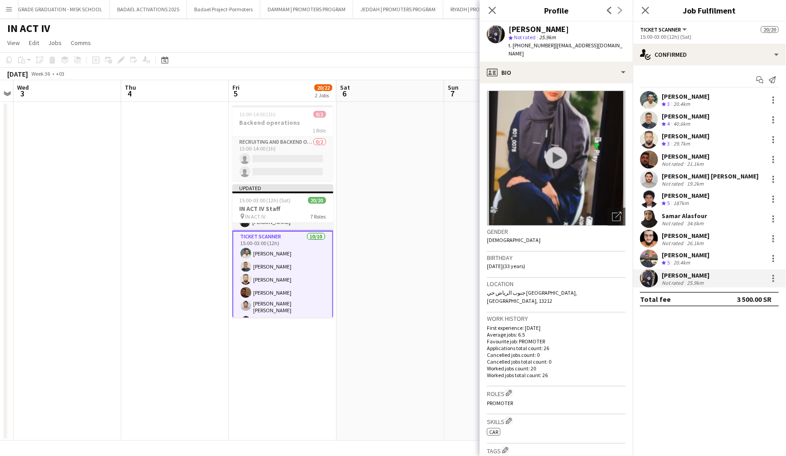
click at [562, 150] on img at bounding box center [556, 158] width 139 height 135
click at [612, 208] on div "Open photos pop-in" at bounding box center [617, 217] width 18 height 18
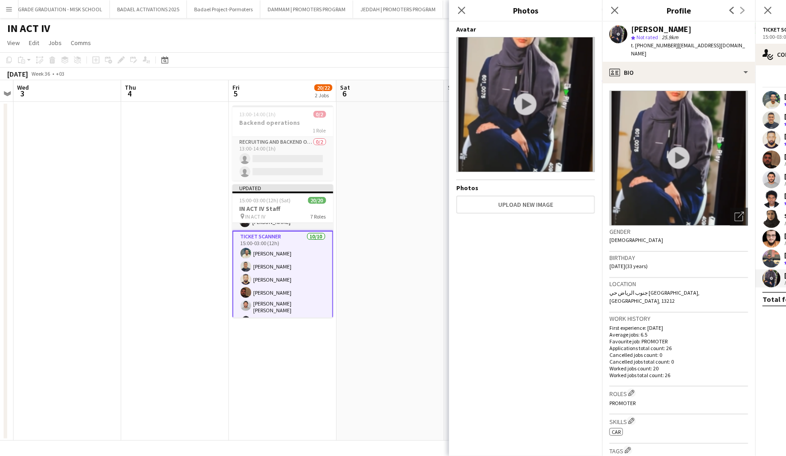
click at [563, 142] on img at bounding box center [525, 104] width 139 height 135
click at [286, 298] on app-card-role "Ticketing Manager 1/1 15:00-03:00 (12h) Ibrahim Masoud" at bounding box center [282, 305] width 101 height 31
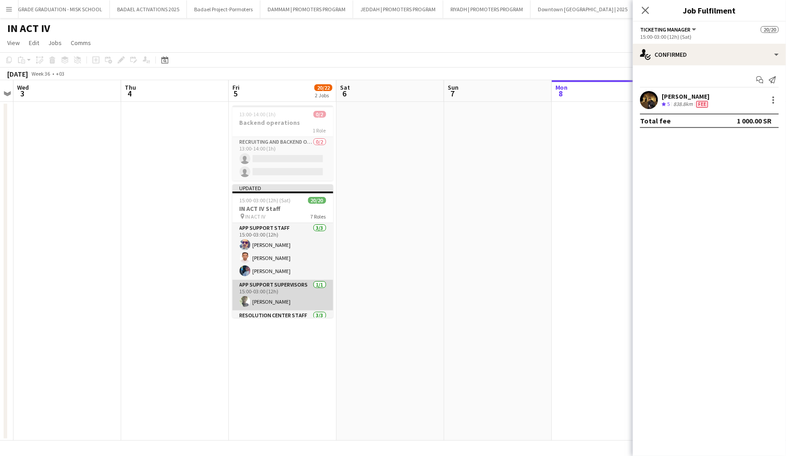
scroll to position [0, 0]
